Goal: Transaction & Acquisition: Purchase product/service

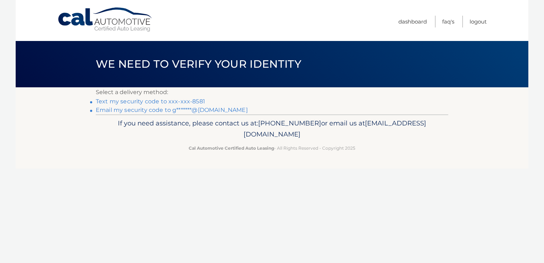
click at [140, 104] on link "Text my security code to xxx-xxx-8581" at bounding box center [150, 101] width 109 height 7
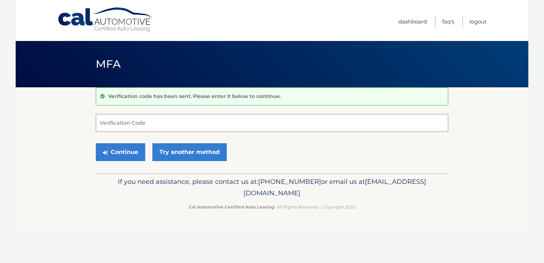
click at [124, 122] on input "Verification Code" at bounding box center [272, 123] width 352 height 18
type input "135490"
click at [111, 149] on button "Continue" at bounding box center [120, 152] width 49 height 18
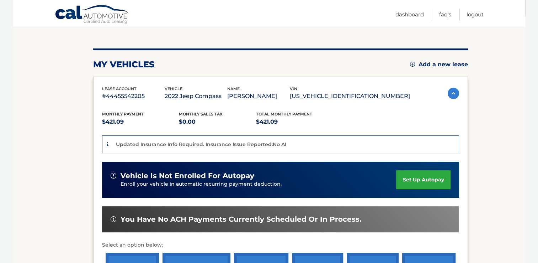
scroll to position [178, 0]
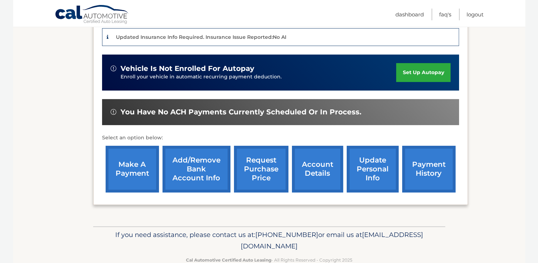
click at [108, 164] on link "make a payment" at bounding box center [132, 169] width 53 height 47
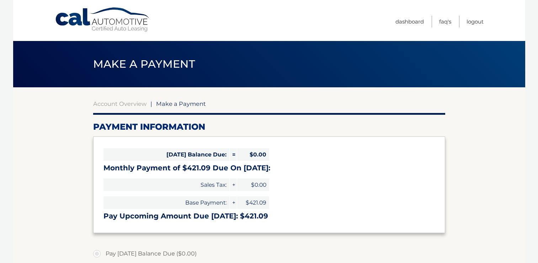
select select "YTdmMDkyNjUtYWFjMy00MDk2LTg2ODctMzIzZmM4YTU1OTM4"
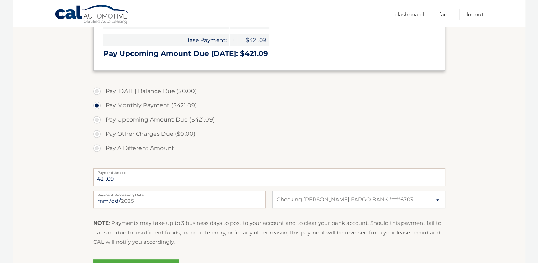
scroll to position [178, 0]
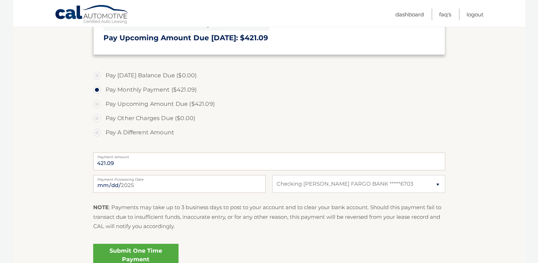
click at [99, 105] on label "Pay Upcoming Amount Due ($421.09)" at bounding box center [269, 104] width 352 height 14
click at [99, 105] on input "Pay Upcoming Amount Due ($421.09)" at bounding box center [99, 102] width 7 height 11
radio input "true"
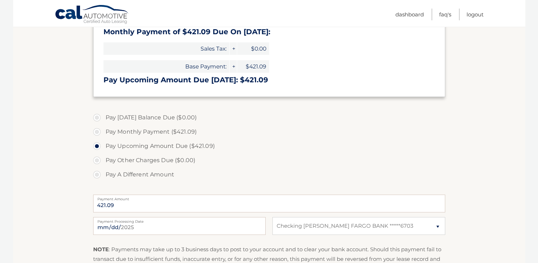
scroll to position [142, 0]
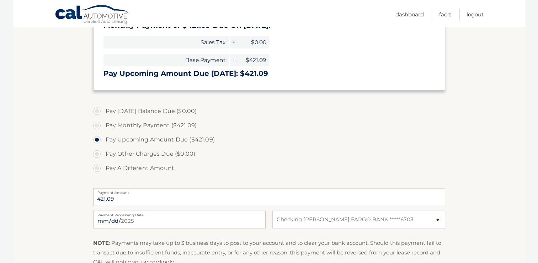
click at [98, 126] on label "Pay Monthly Payment ($421.09)" at bounding box center [269, 125] width 352 height 14
click at [98, 126] on input "Pay Monthly Payment ($421.09)" at bounding box center [99, 123] width 7 height 11
radio input "true"
click at [99, 139] on label "Pay Upcoming Amount Due ($421.09)" at bounding box center [269, 139] width 352 height 14
click at [99, 139] on input "Pay Upcoming Amount Due ($421.09)" at bounding box center [99, 137] width 7 height 11
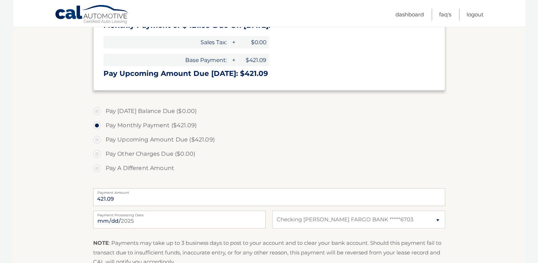
radio input "true"
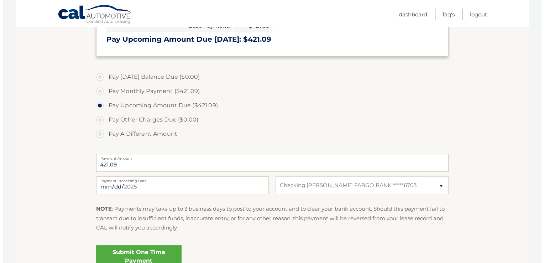
scroll to position [245, 0]
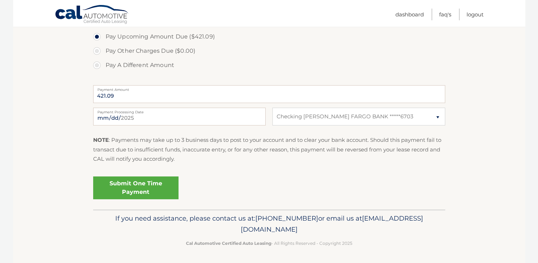
click at [127, 187] on link "Submit One Time Payment" at bounding box center [135, 187] width 85 height 23
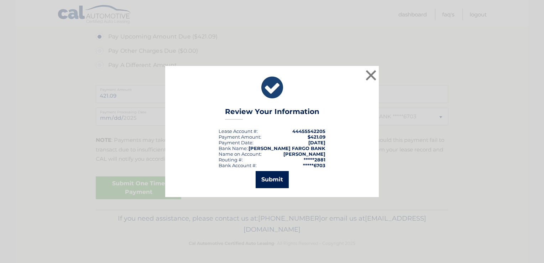
click at [276, 181] on button "Submit" at bounding box center [271, 179] width 33 height 17
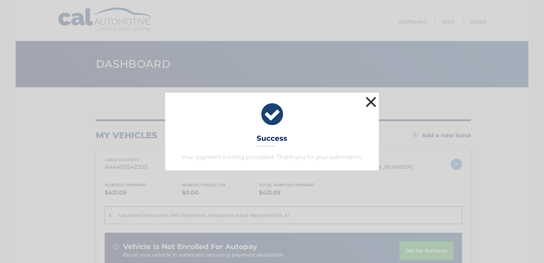
click at [369, 100] on button "×" at bounding box center [371, 102] width 14 height 14
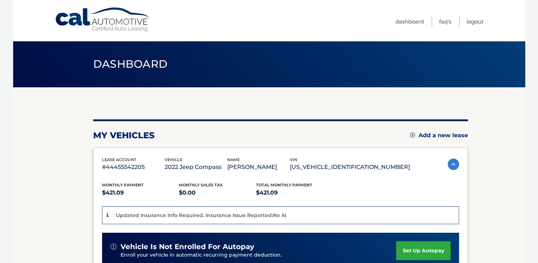
click at [476, 22] on link "Logout" at bounding box center [475, 22] width 17 height 12
